Goal: Download file/media

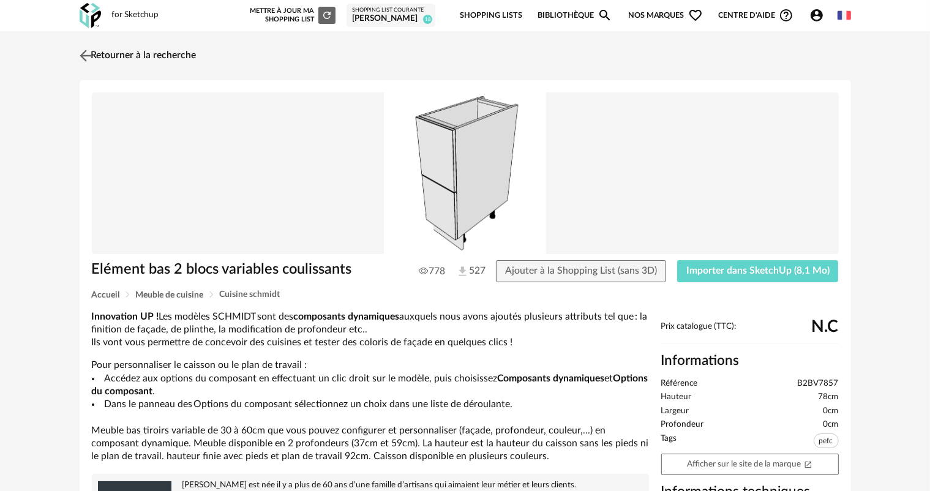
click at [87, 56] on img at bounding box center [86, 56] width 18 height 18
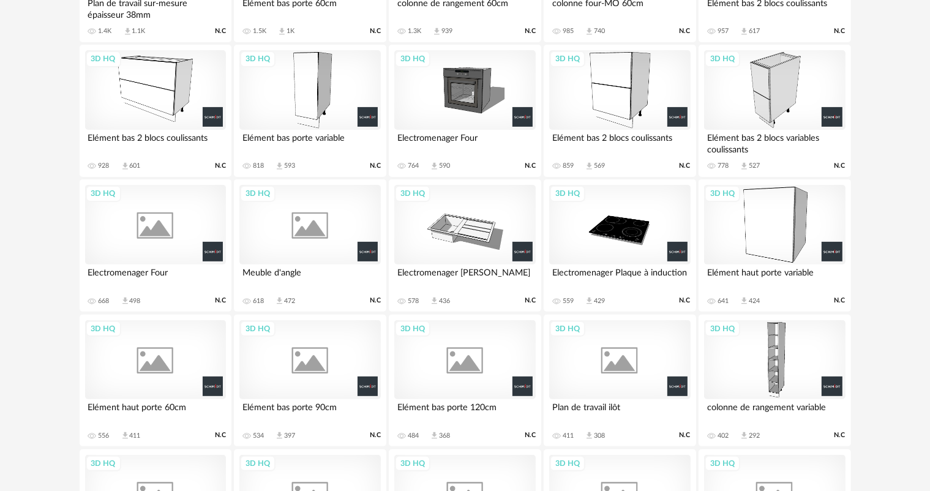
scroll to position [82, 0]
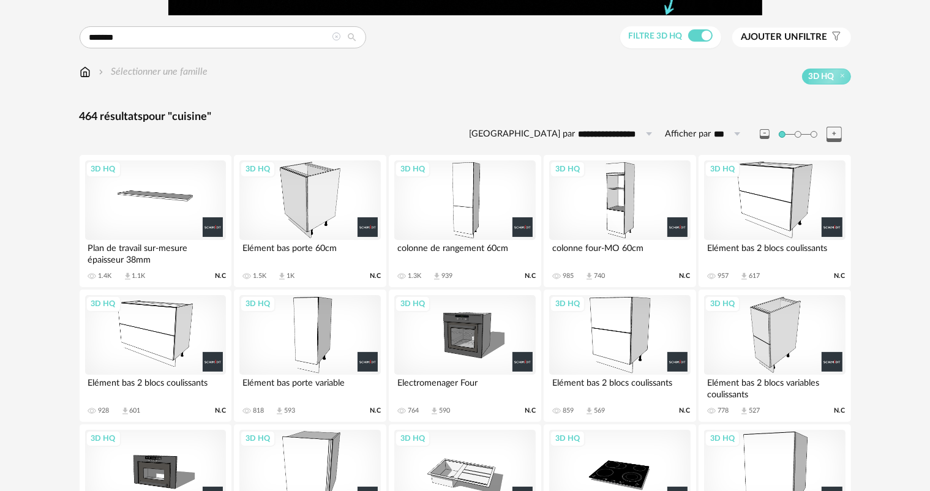
click at [767, 351] on div "3D HQ" at bounding box center [774, 335] width 141 height 80
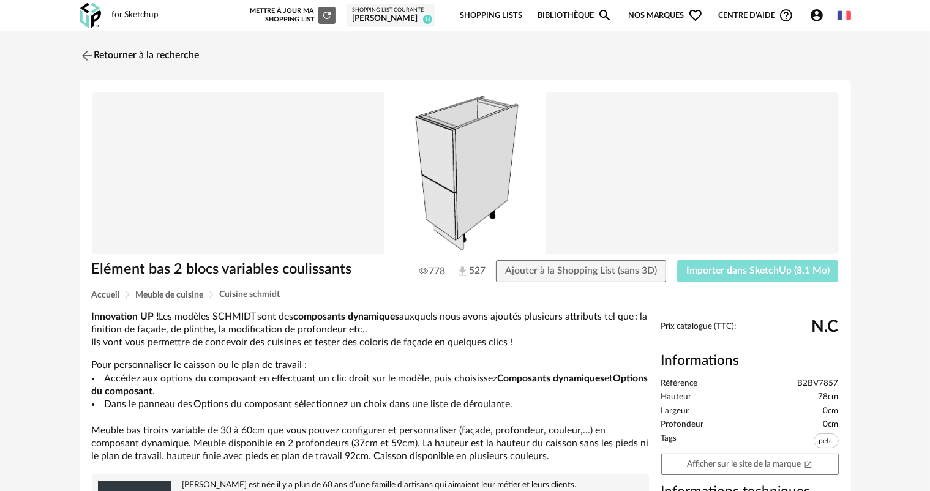
click at [759, 268] on span "Importer dans SketchUp (8,1 Mo)" at bounding box center [757, 271] width 143 height 10
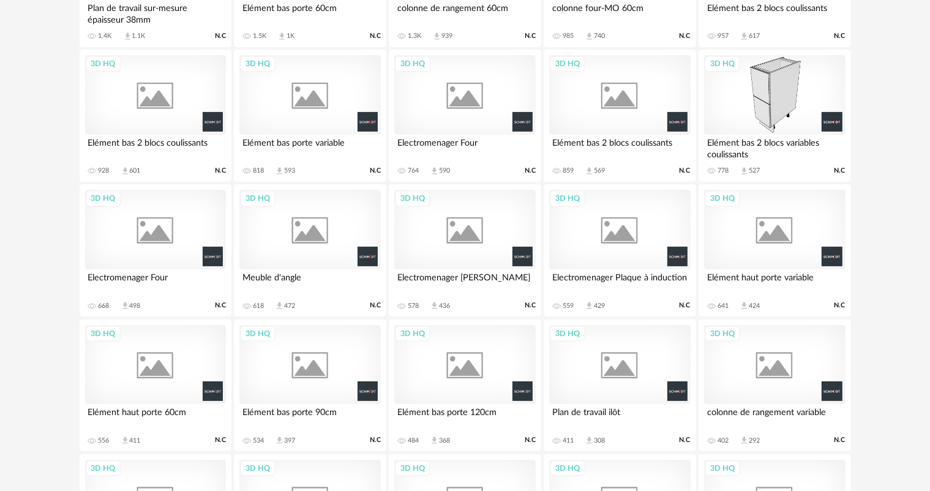
scroll to position [21, 0]
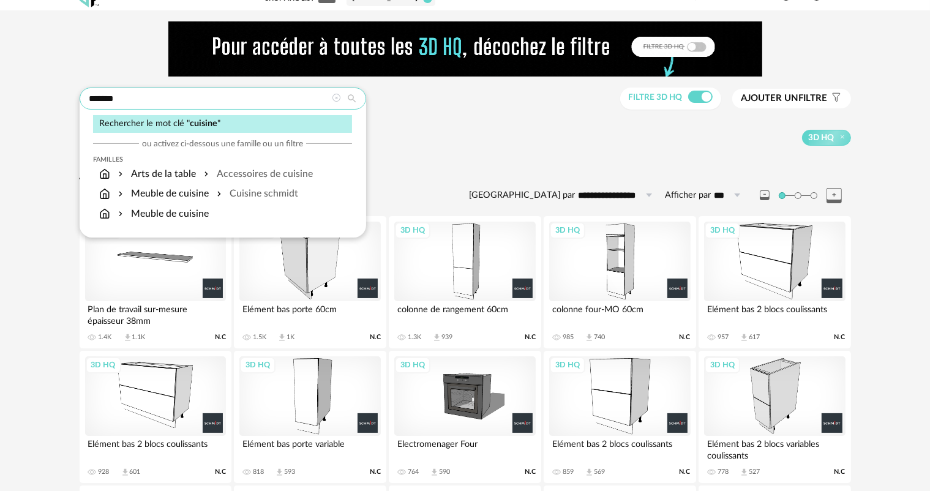
drag, startPoint x: 137, startPoint y: 89, endPoint x: 27, endPoint y: 103, distance: 110.6
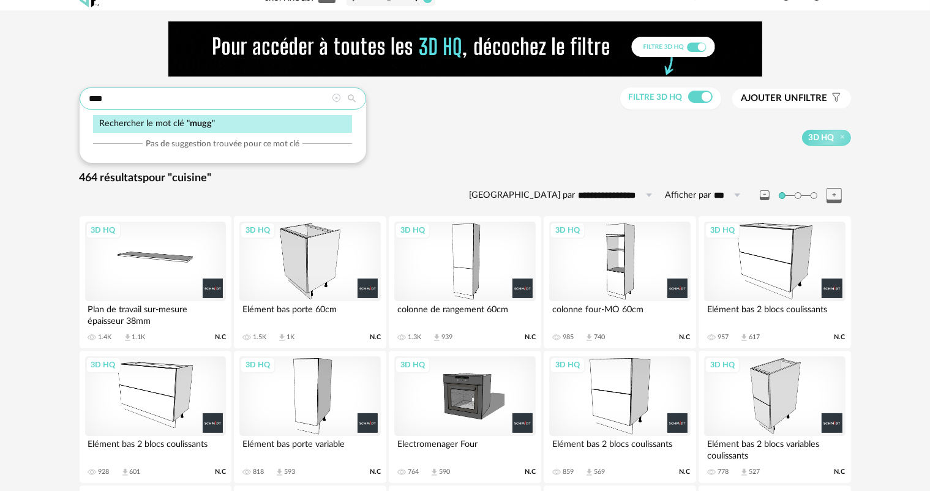
type input "****"
type input "**********"
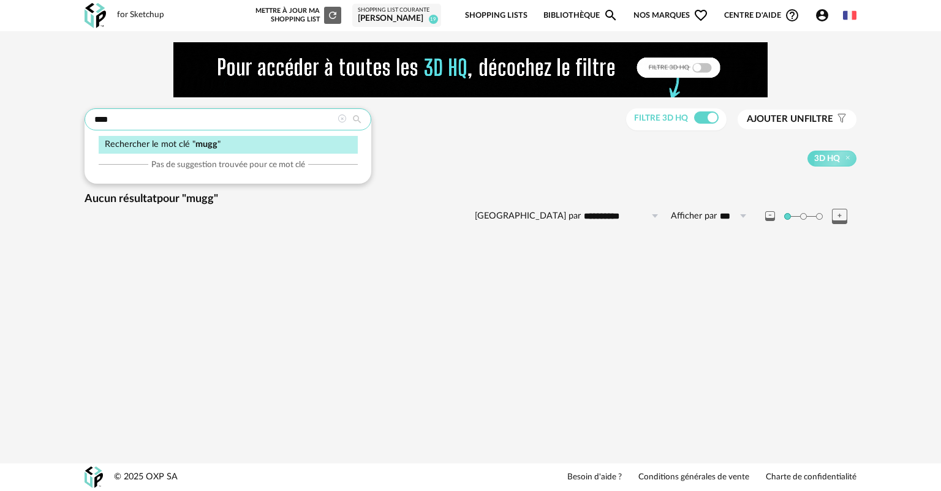
drag, startPoint x: 98, startPoint y: 115, endPoint x: 73, endPoint y: 115, distance: 24.5
click at [74, 115] on div "**********" at bounding box center [470, 150] width 794 height 217
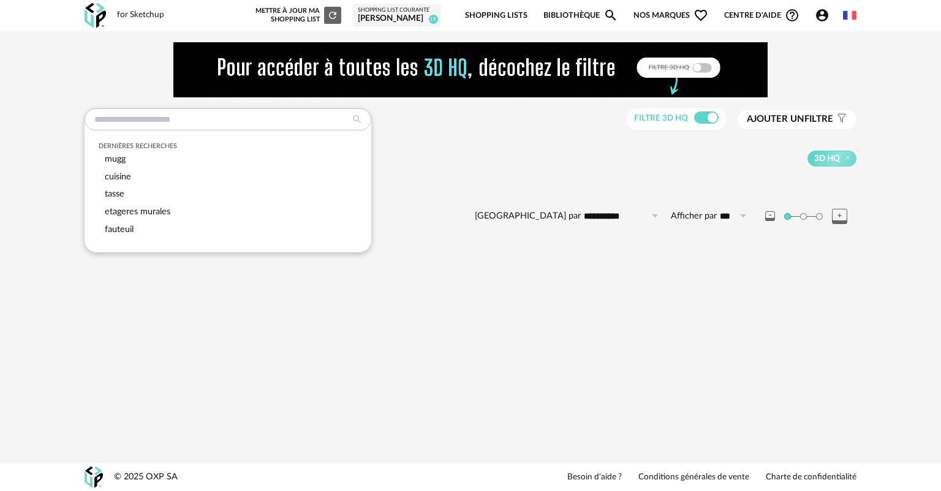
click at [53, 163] on div "**********" at bounding box center [470, 145] width 941 height 228
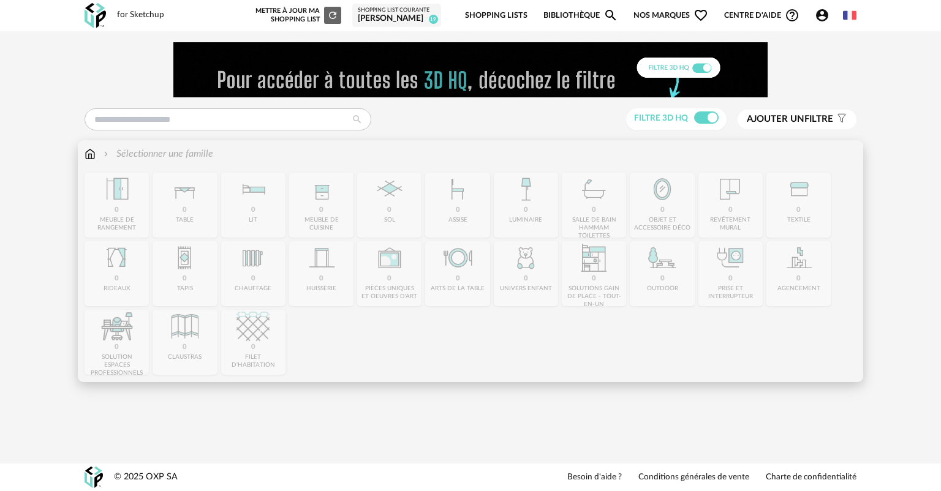
click at [89, 152] on img at bounding box center [89, 154] width 11 height 14
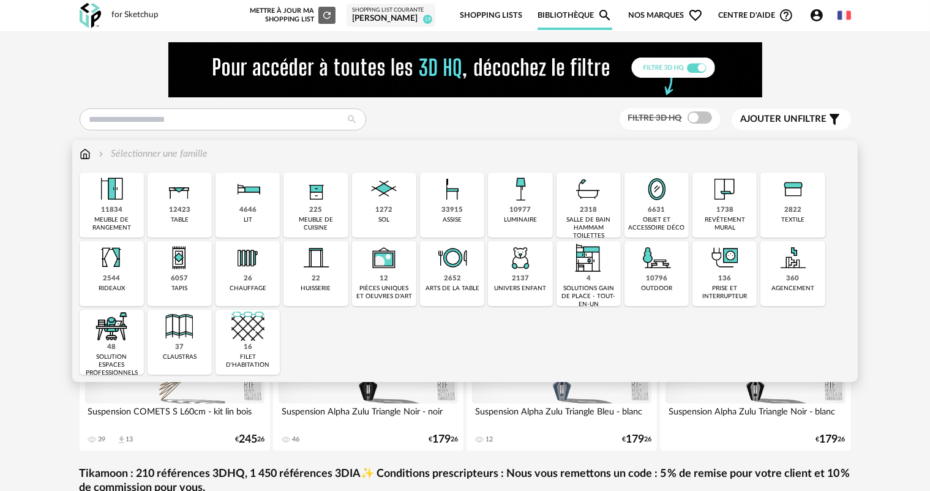
click at [84, 152] on img at bounding box center [85, 154] width 11 height 14
click at [453, 279] on div "2652" at bounding box center [452, 278] width 17 height 9
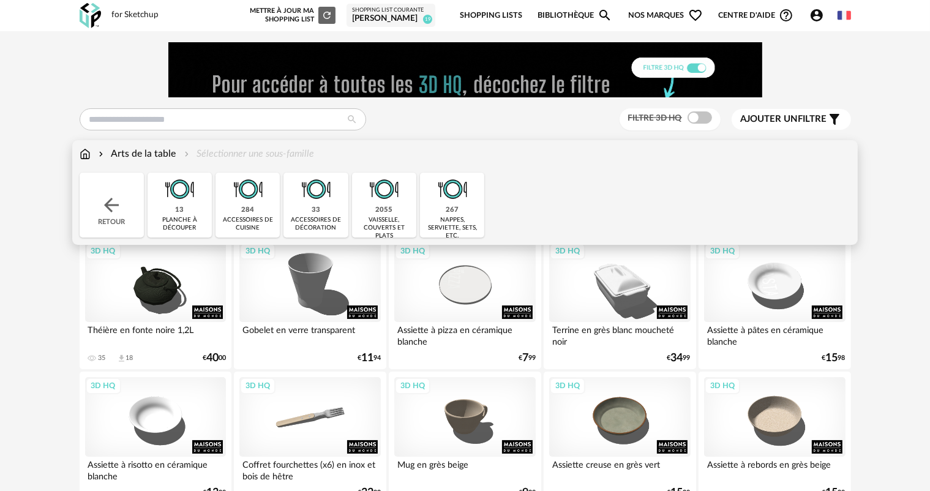
click at [381, 219] on div "vaisselle, couverts et plats" at bounding box center [384, 228] width 57 height 24
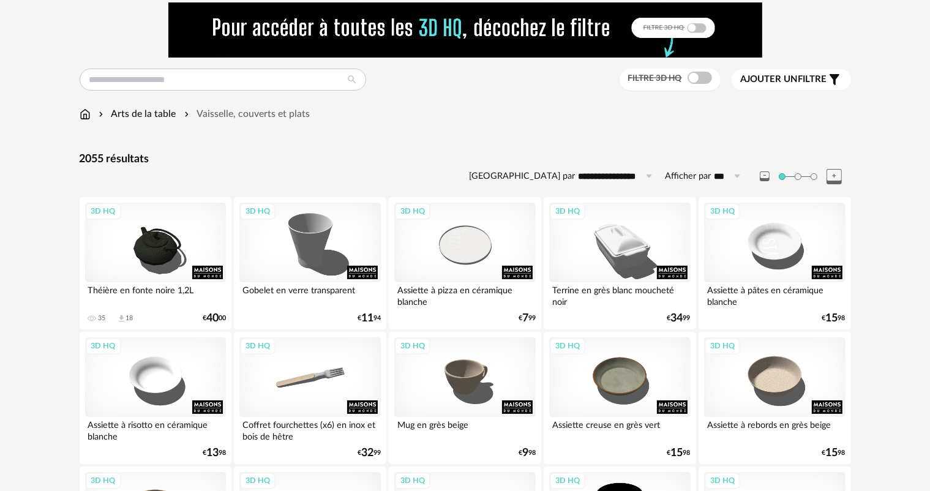
scroll to position [61, 0]
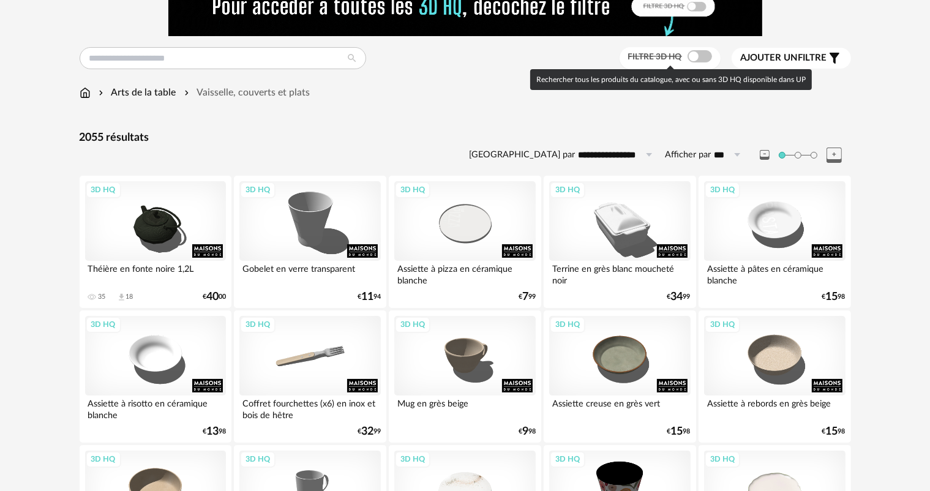
click at [666, 58] on span "Filtre 3D HQ" at bounding box center [655, 57] width 54 height 9
click at [664, 59] on span "Filtre 3D HQ" at bounding box center [655, 57] width 54 height 9
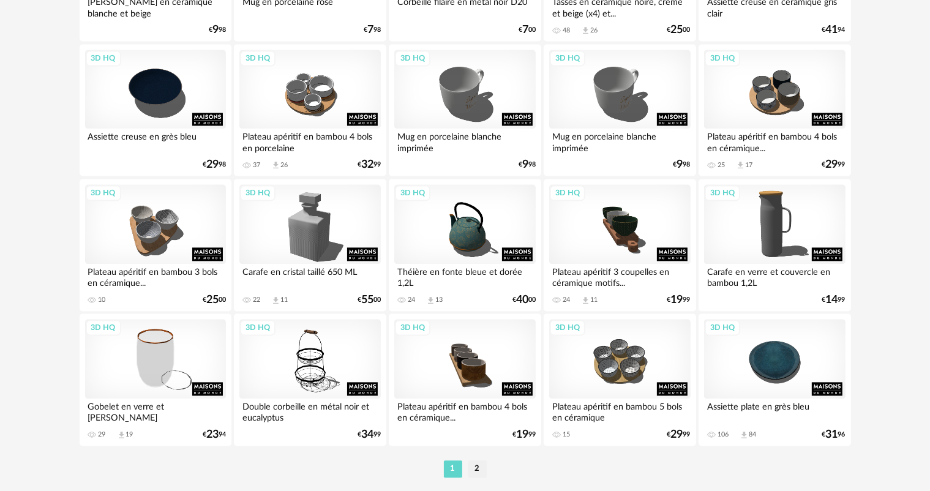
scroll to position [2521, 0]
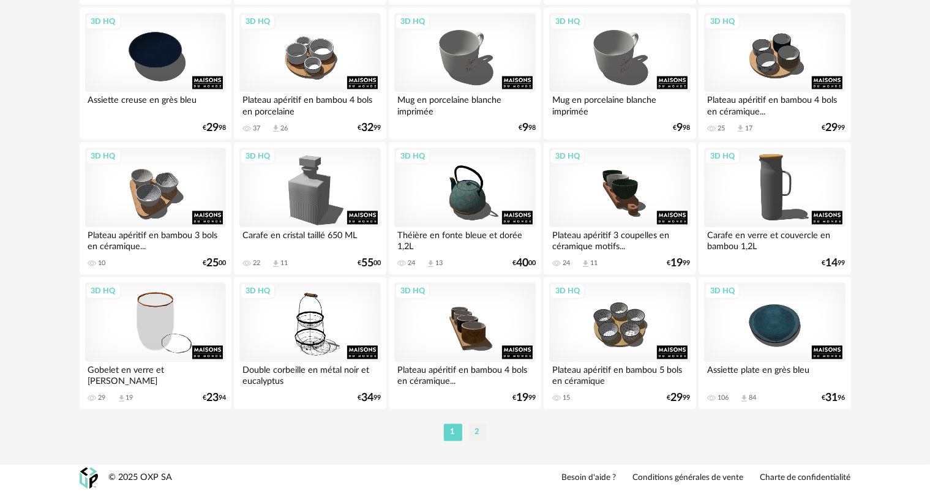
click at [478, 429] on li "2" at bounding box center [477, 432] width 18 height 17
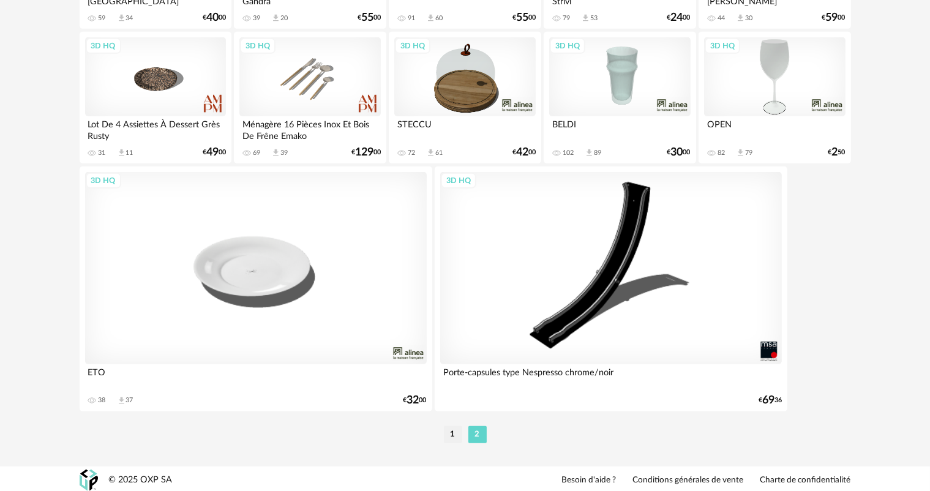
scroll to position [612, 0]
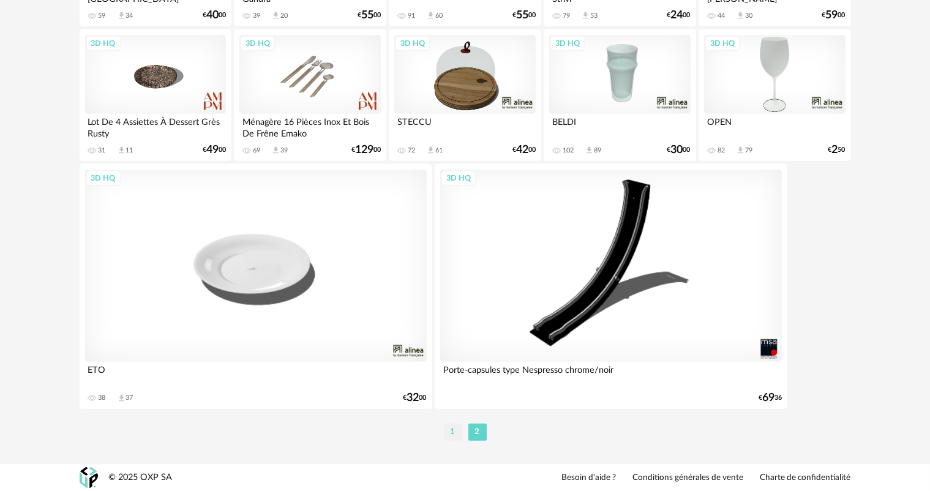
click at [451, 433] on li "1" at bounding box center [453, 432] width 18 height 17
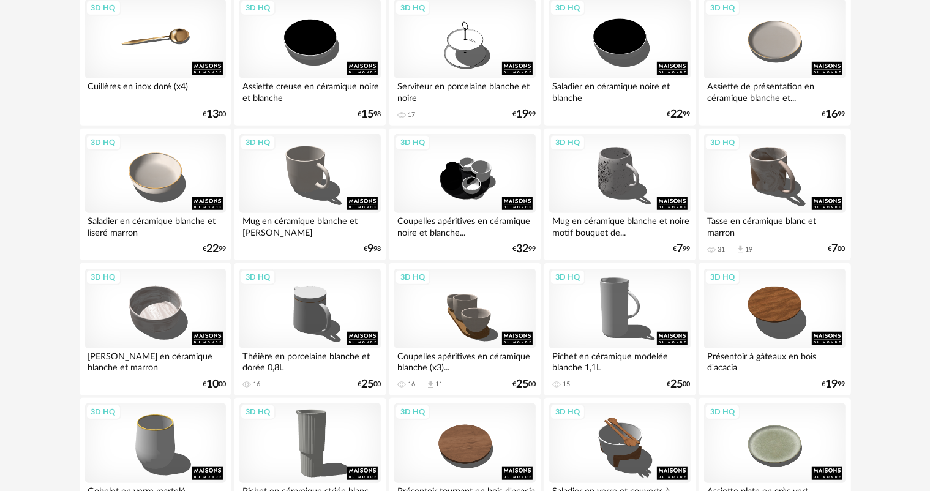
scroll to position [918, 0]
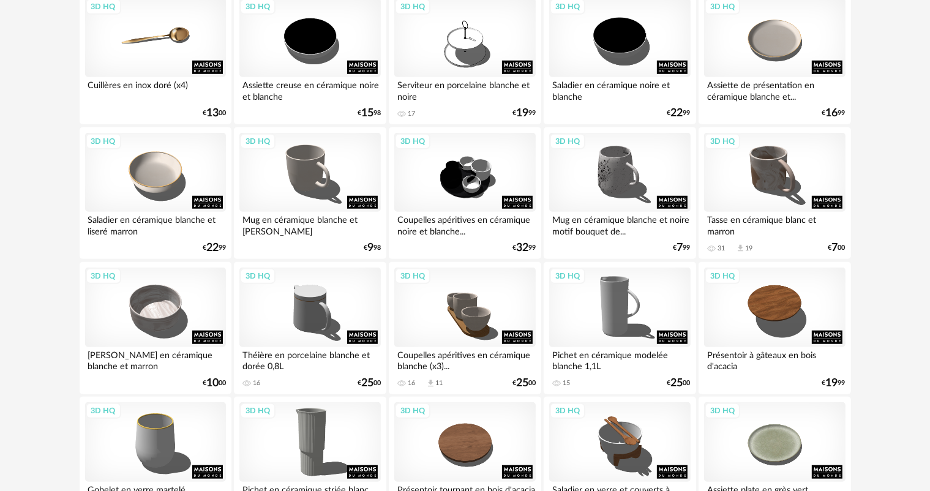
click at [772, 216] on div "Tasse en céramique blanc et marron" at bounding box center [774, 224] width 141 height 24
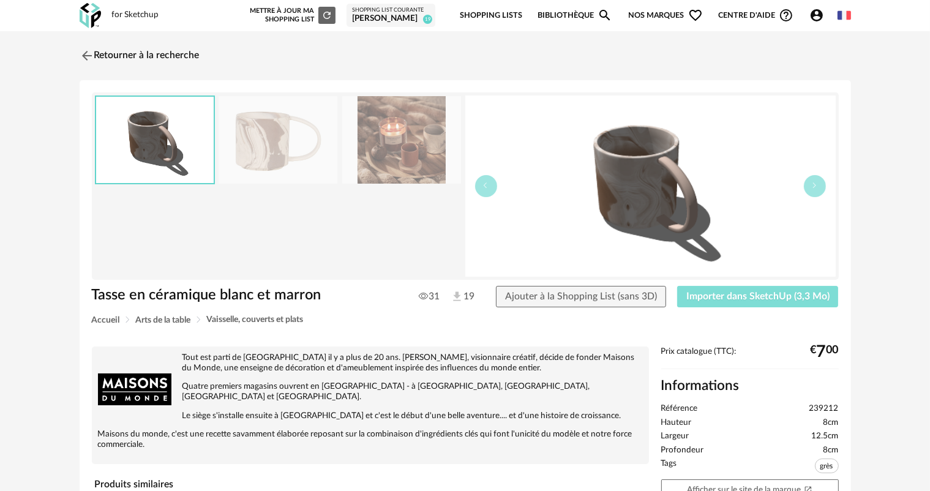
click at [765, 298] on span "Importer dans SketchUp (3,3 Mo)" at bounding box center [757, 296] width 143 height 10
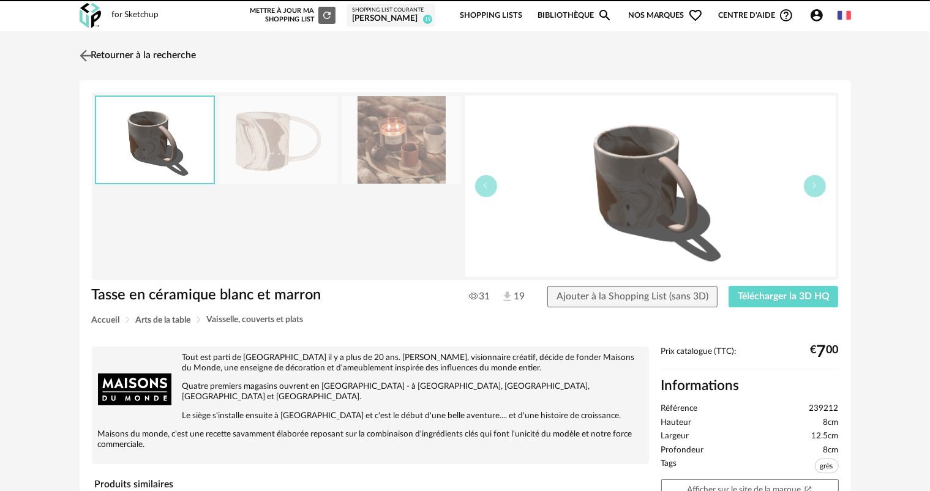
click at [86, 51] on img at bounding box center [86, 56] width 18 height 18
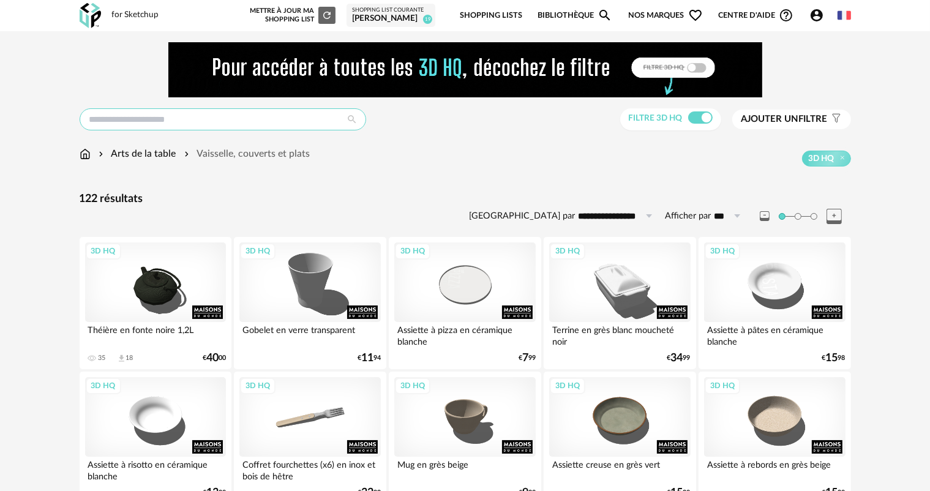
click at [140, 121] on input "text" at bounding box center [223, 119] width 287 height 22
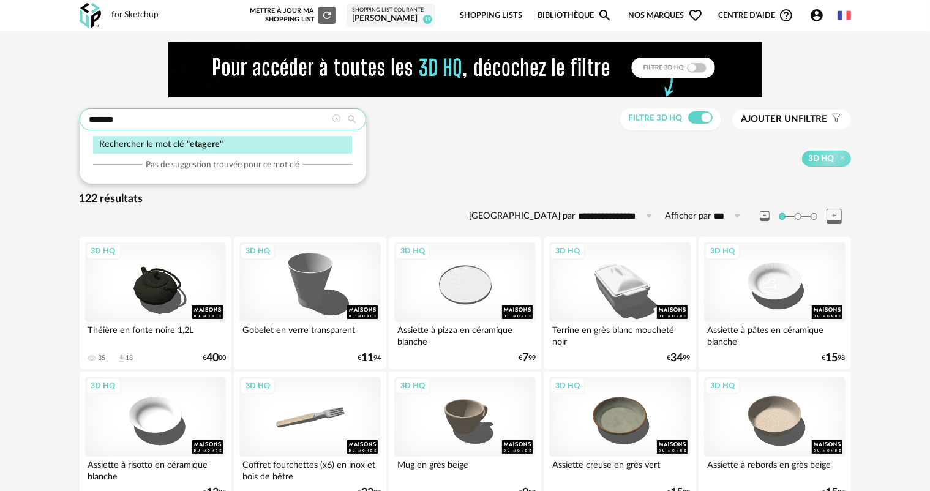
type input "*******"
type input "**********"
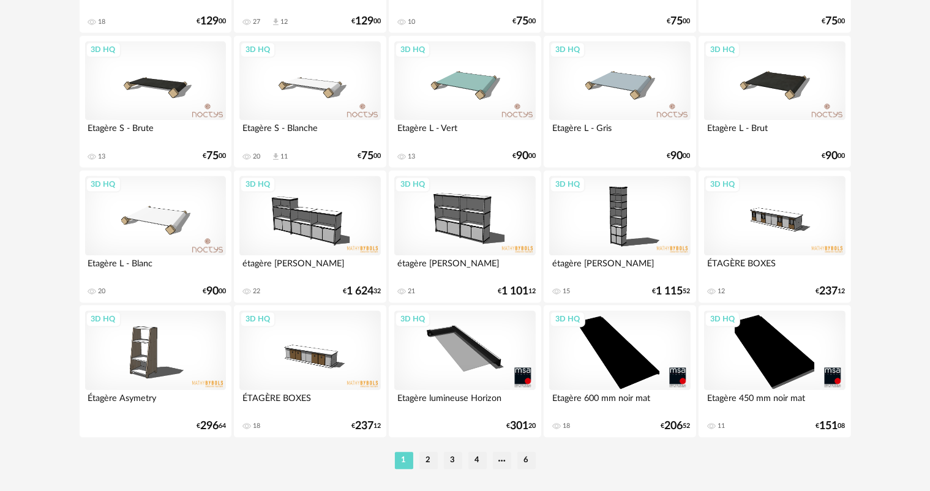
scroll to position [2521, 0]
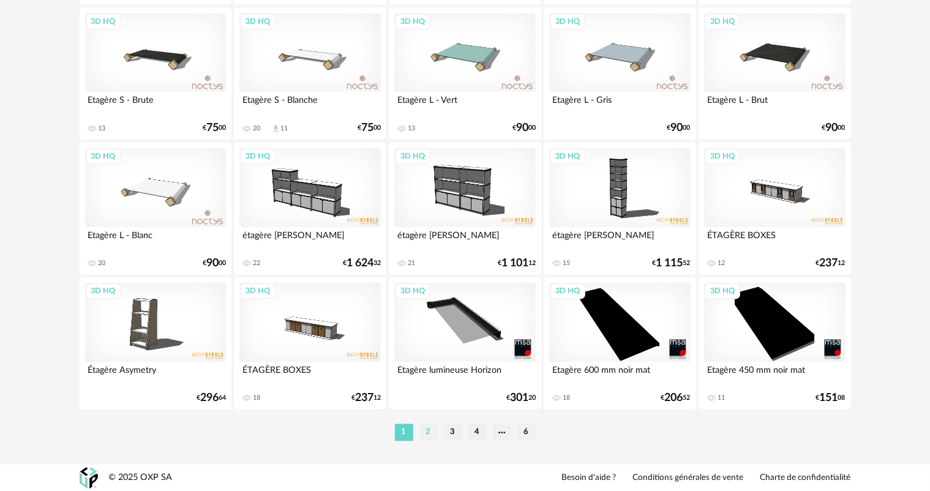
click at [432, 435] on li "2" at bounding box center [428, 432] width 18 height 17
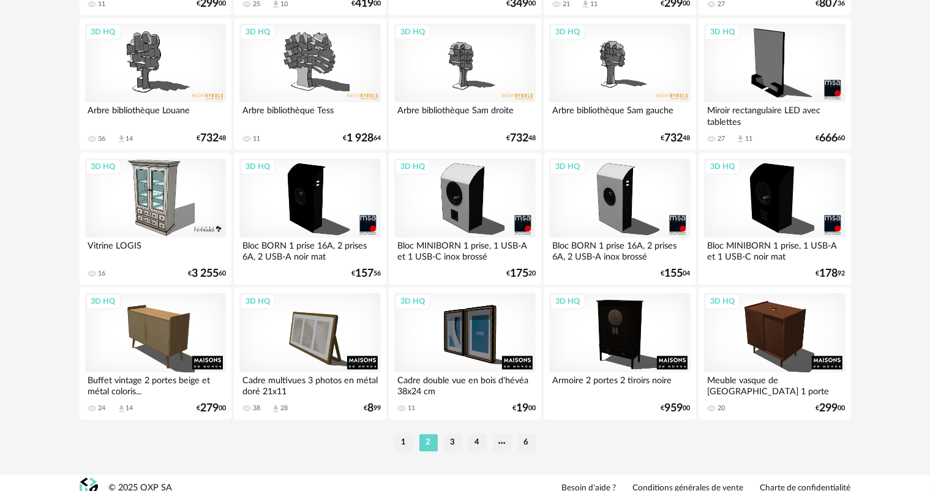
scroll to position [2521, 0]
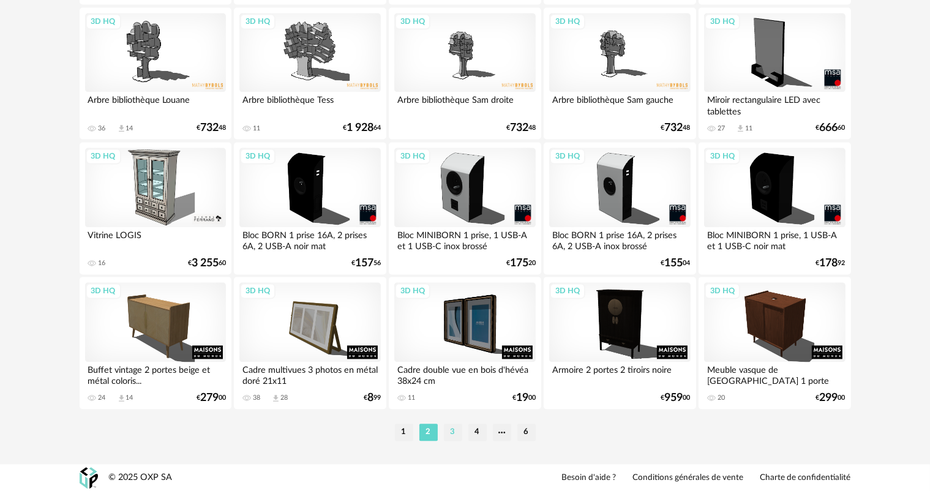
click at [456, 432] on li "3" at bounding box center [453, 432] width 18 height 17
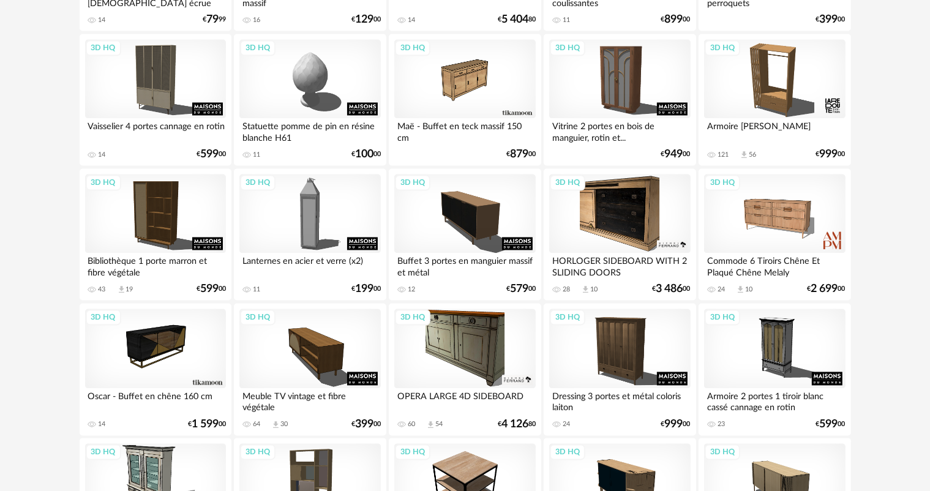
scroll to position [2521, 0]
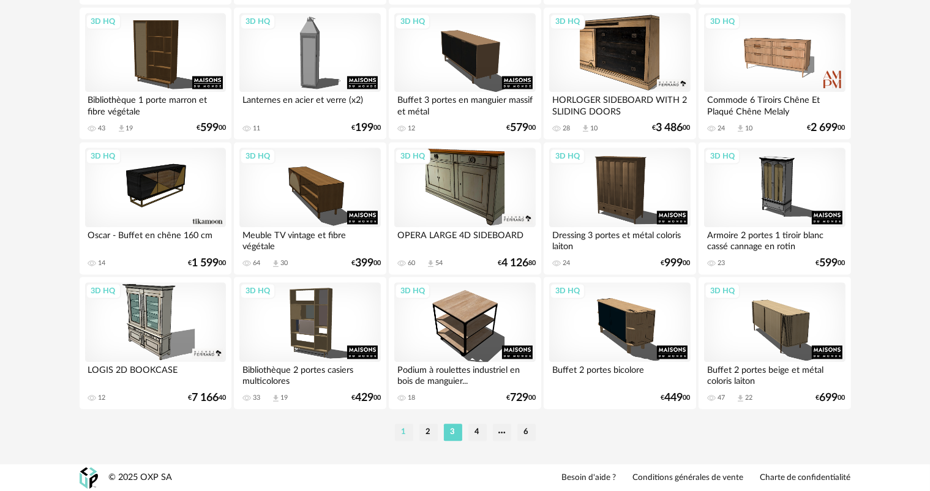
click at [402, 429] on li "1" at bounding box center [404, 432] width 18 height 17
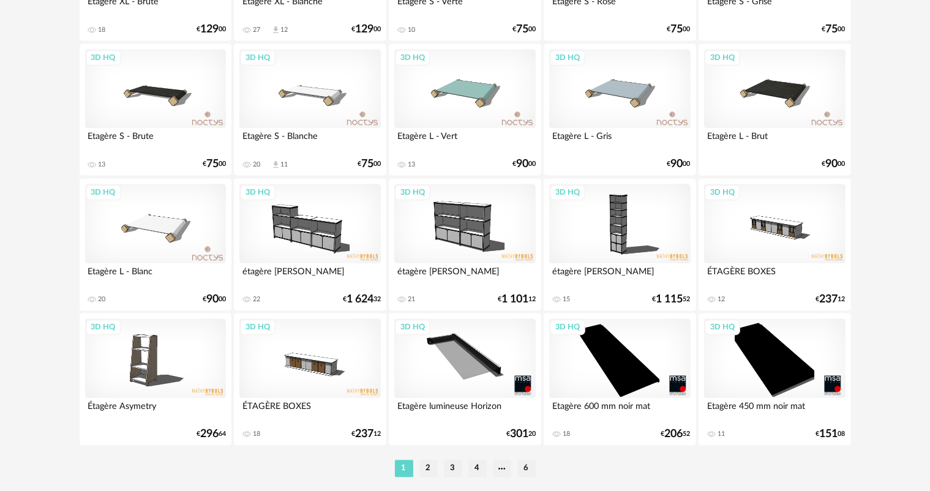
scroll to position [2521, 0]
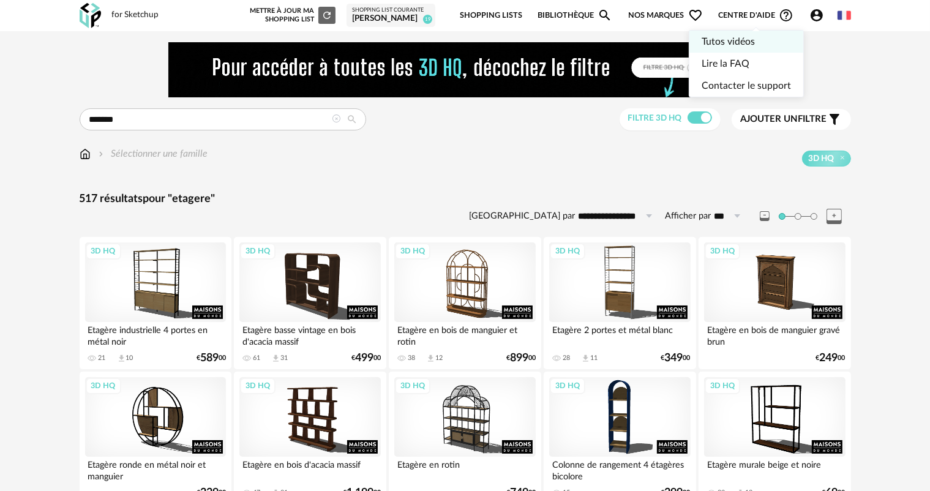
click at [751, 39] on link "Tutos vidéos" at bounding box center [746, 42] width 89 height 22
